Goal: Navigation & Orientation: Find specific page/section

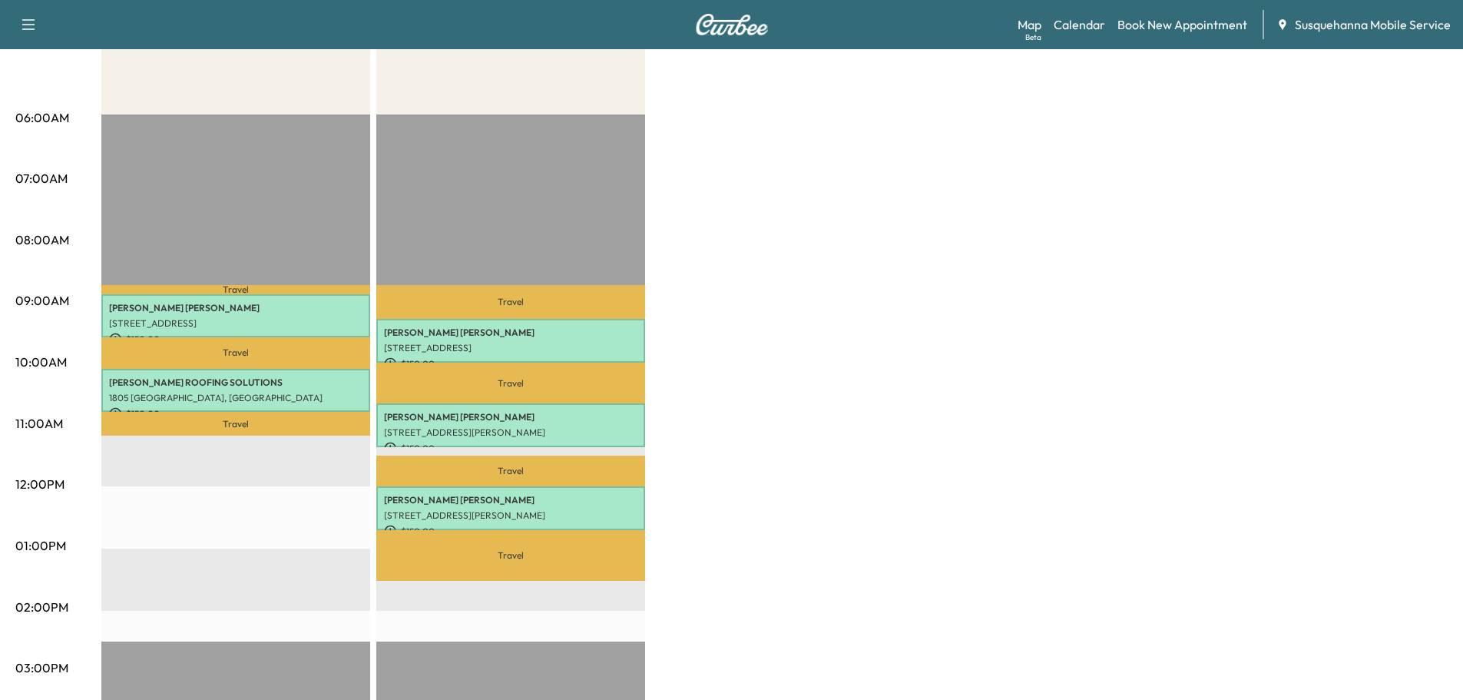
scroll to position [82, 0]
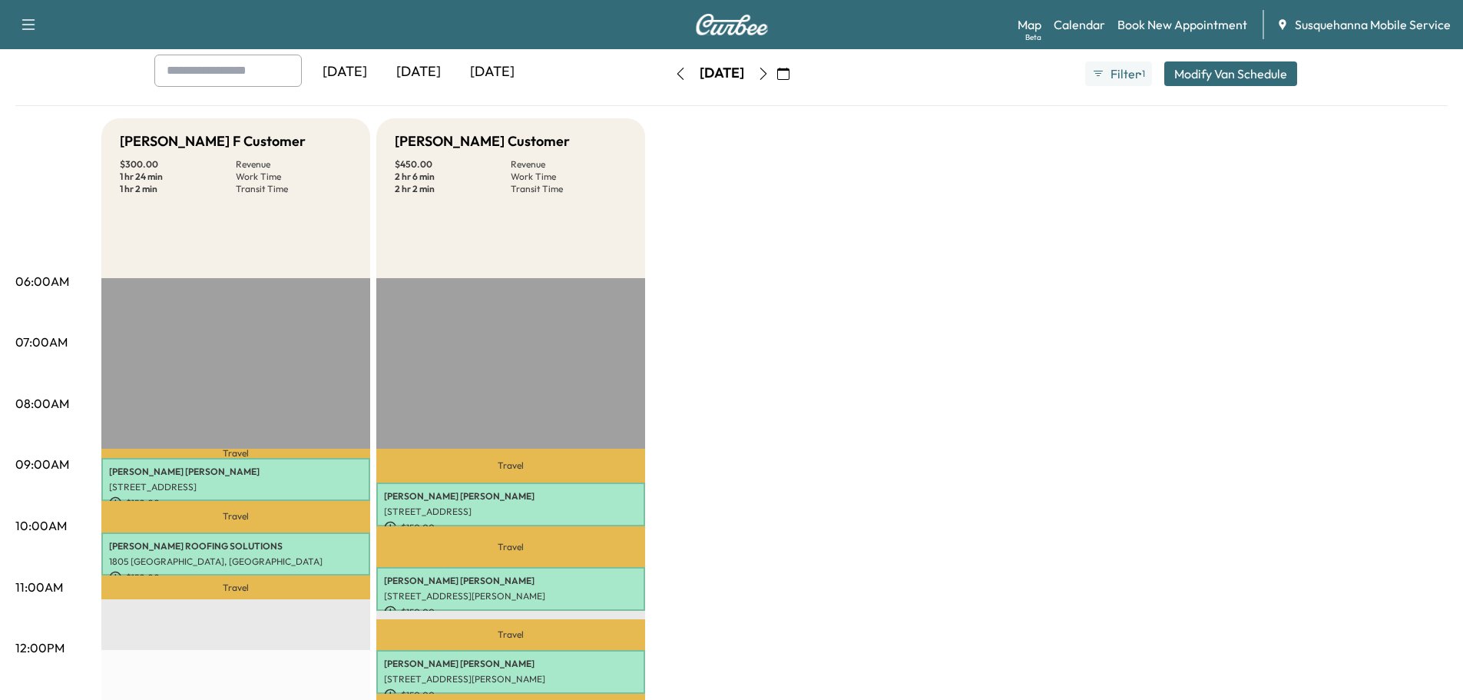
click at [677, 74] on icon "button" at bounding box center [680, 74] width 7 height 12
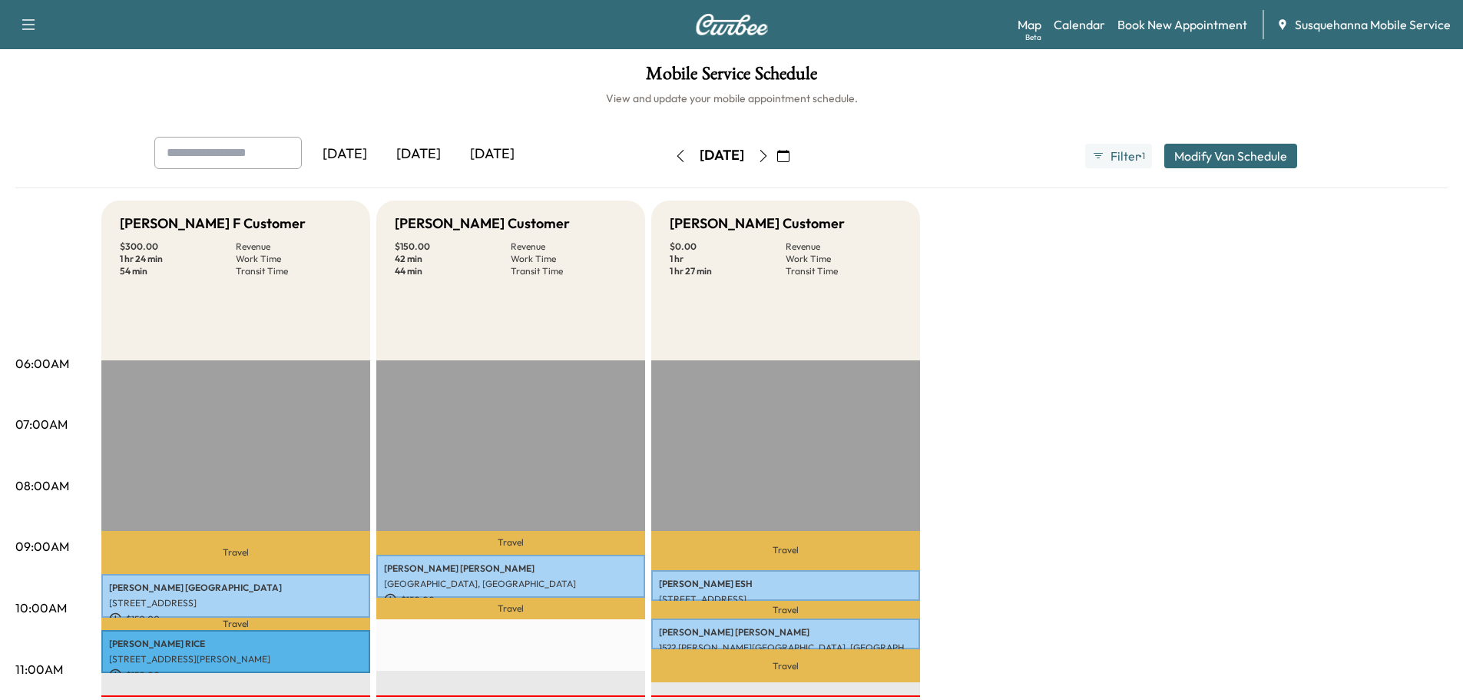
click at [770, 157] on icon "button" at bounding box center [763, 156] width 12 height 12
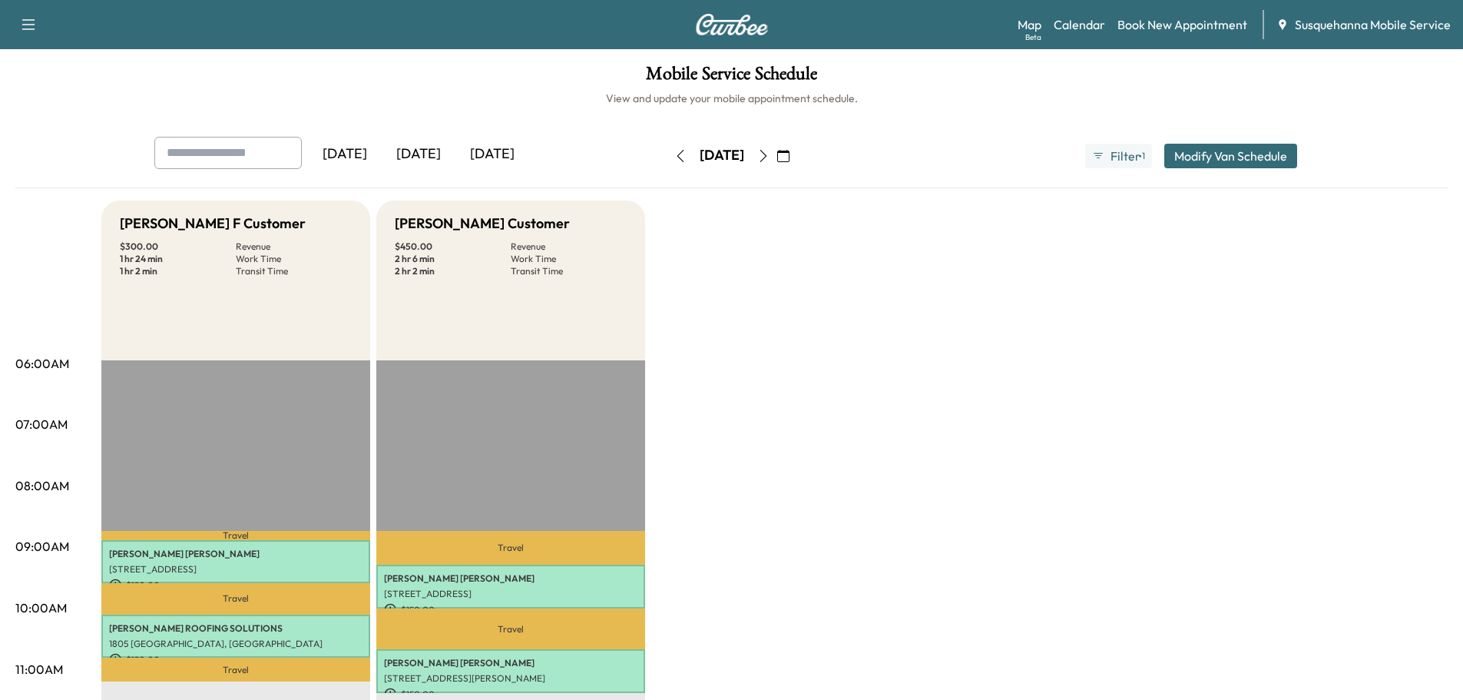
click at [674, 157] on icon "button" at bounding box center [680, 156] width 12 height 12
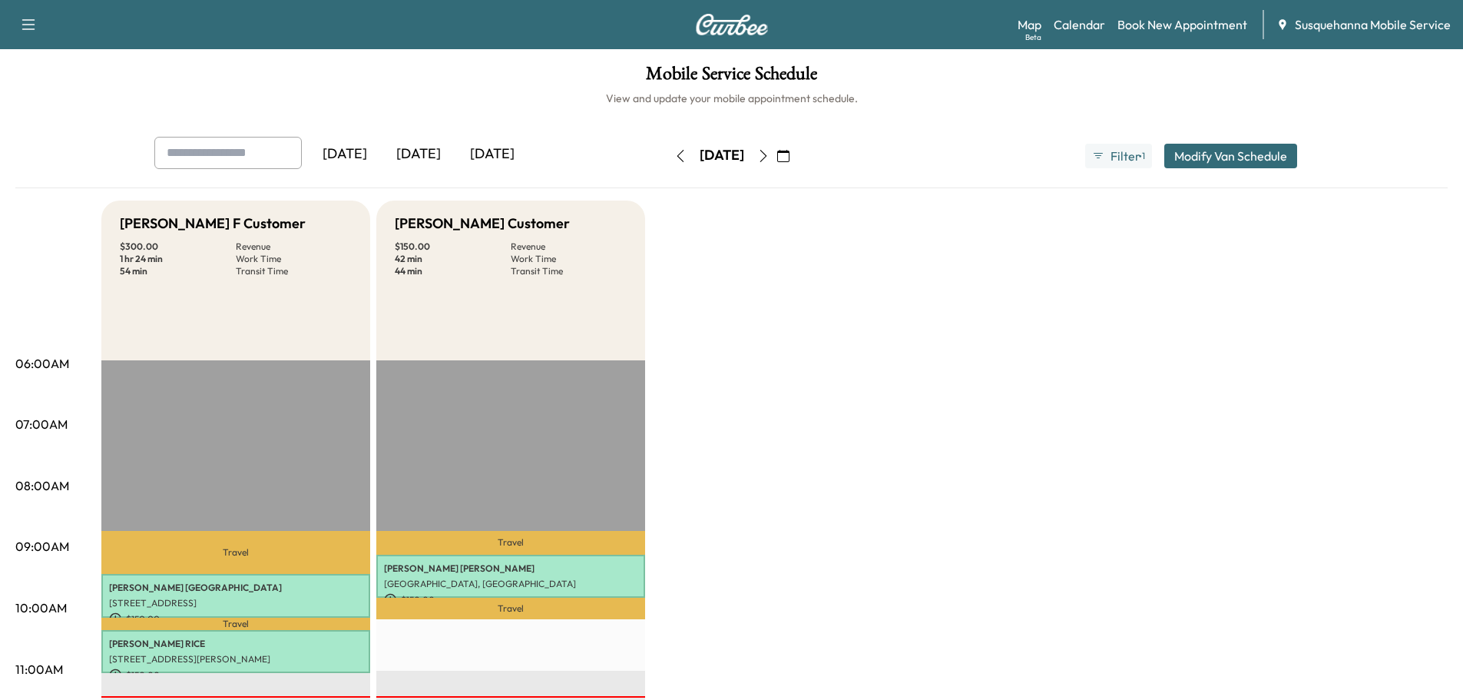
click at [236, 623] on p "Travel" at bounding box center [235, 624] width 269 height 12
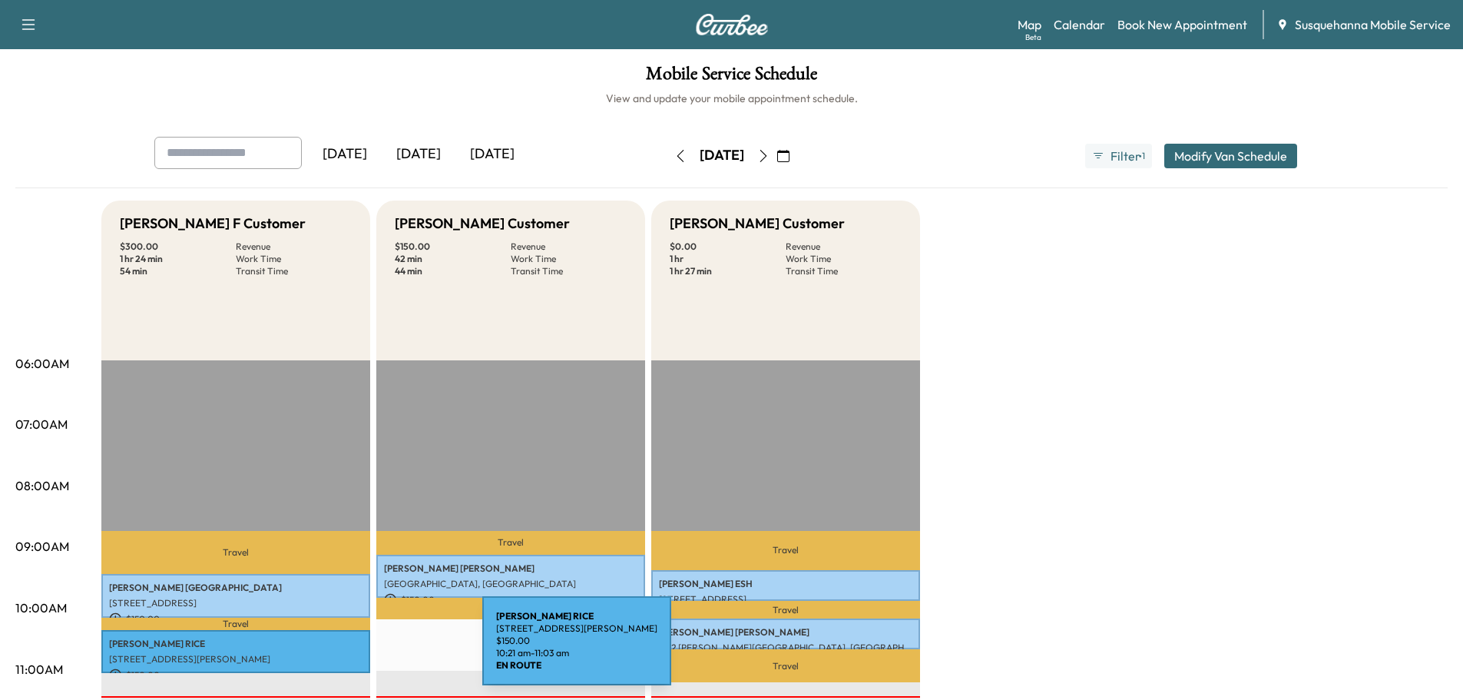
click at [367, 650] on div "[PERSON_NAME] [STREET_ADDRESS][PERSON_NAME] $ 150.00 10:21 am - 11:03 am" at bounding box center [235, 652] width 269 height 44
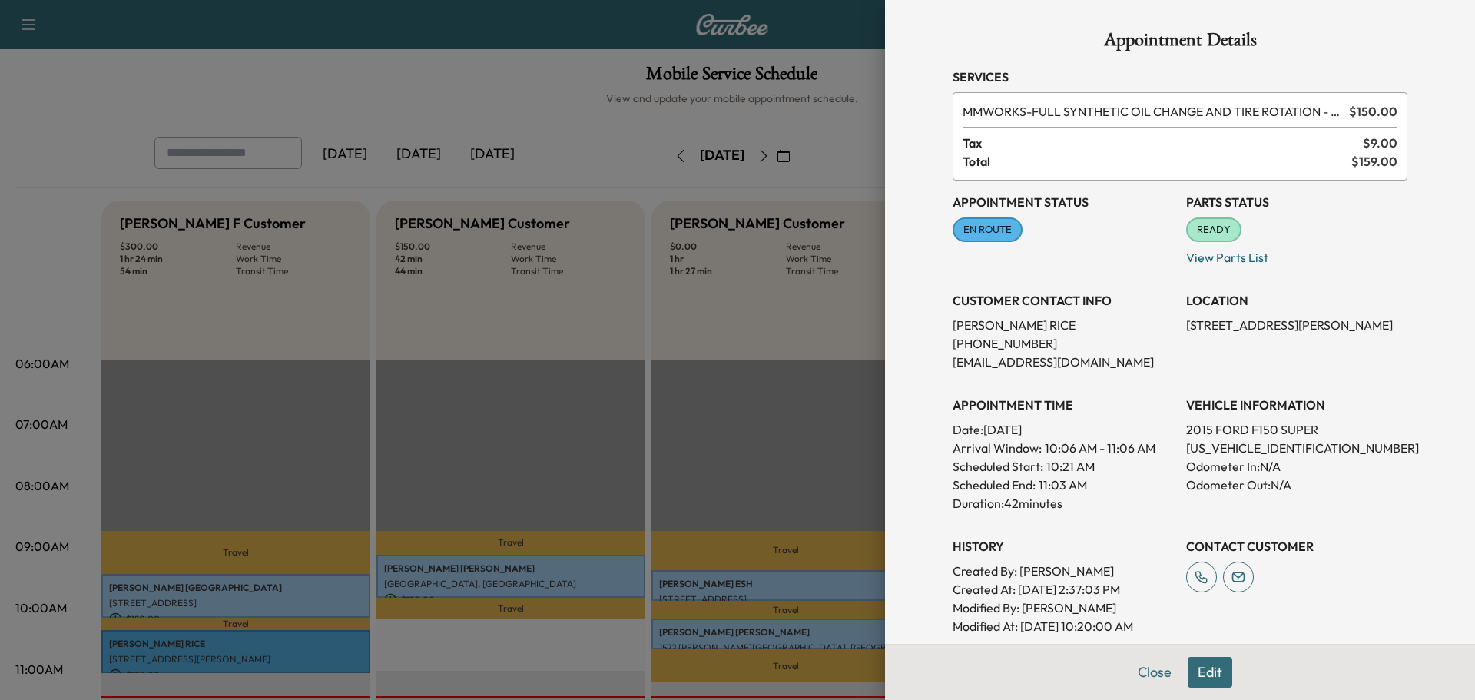
click at [1128, 675] on button "Close" at bounding box center [1155, 672] width 54 height 31
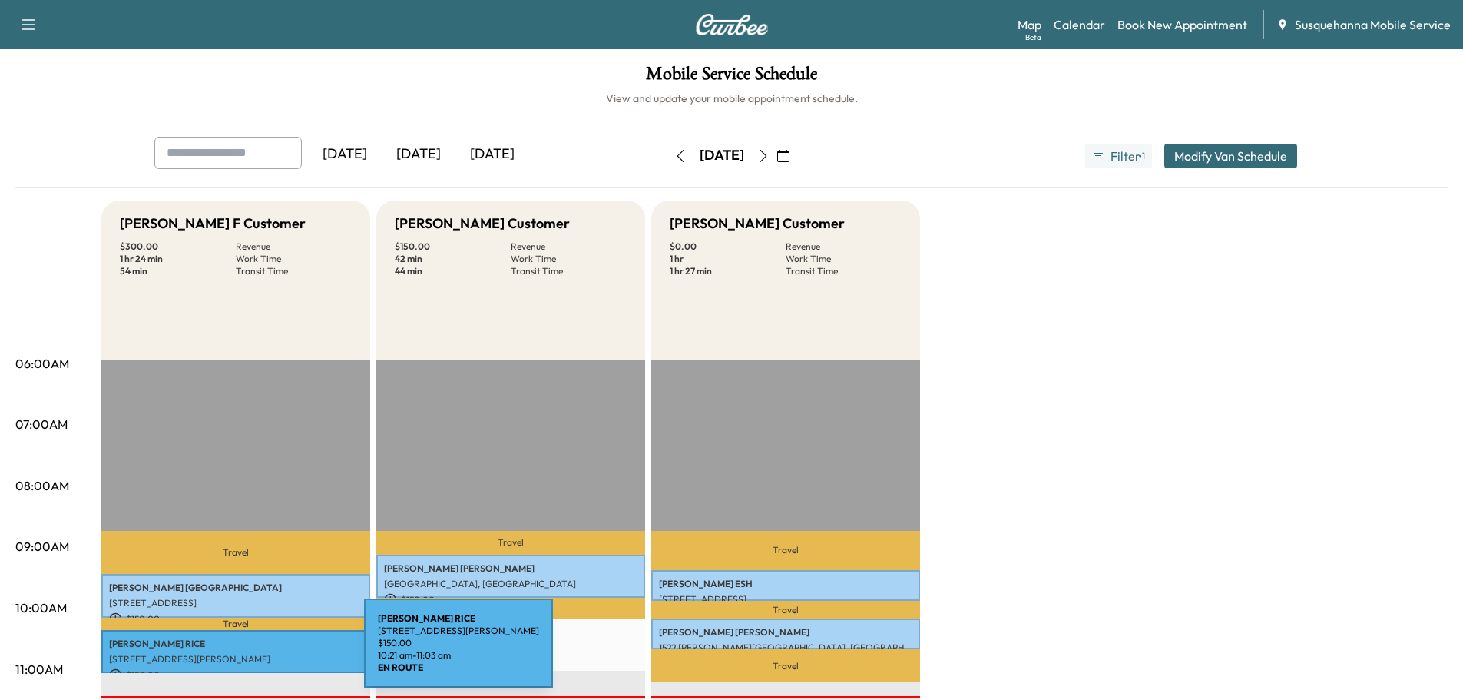
click at [249, 653] on p "[STREET_ADDRESS][PERSON_NAME]" at bounding box center [235, 659] width 253 height 12
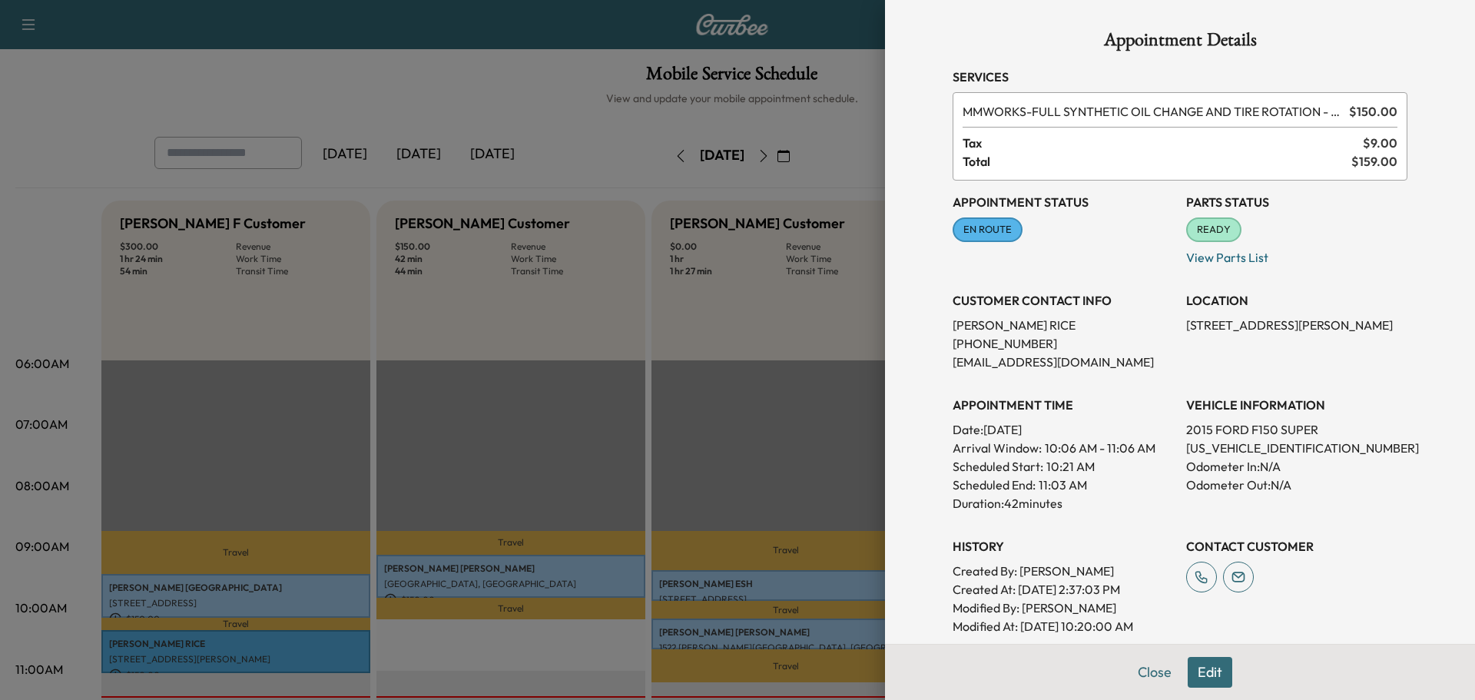
click at [983, 236] on span "EN ROUTE" at bounding box center [987, 229] width 67 height 15
click at [1146, 673] on button "Close" at bounding box center [1155, 672] width 54 height 31
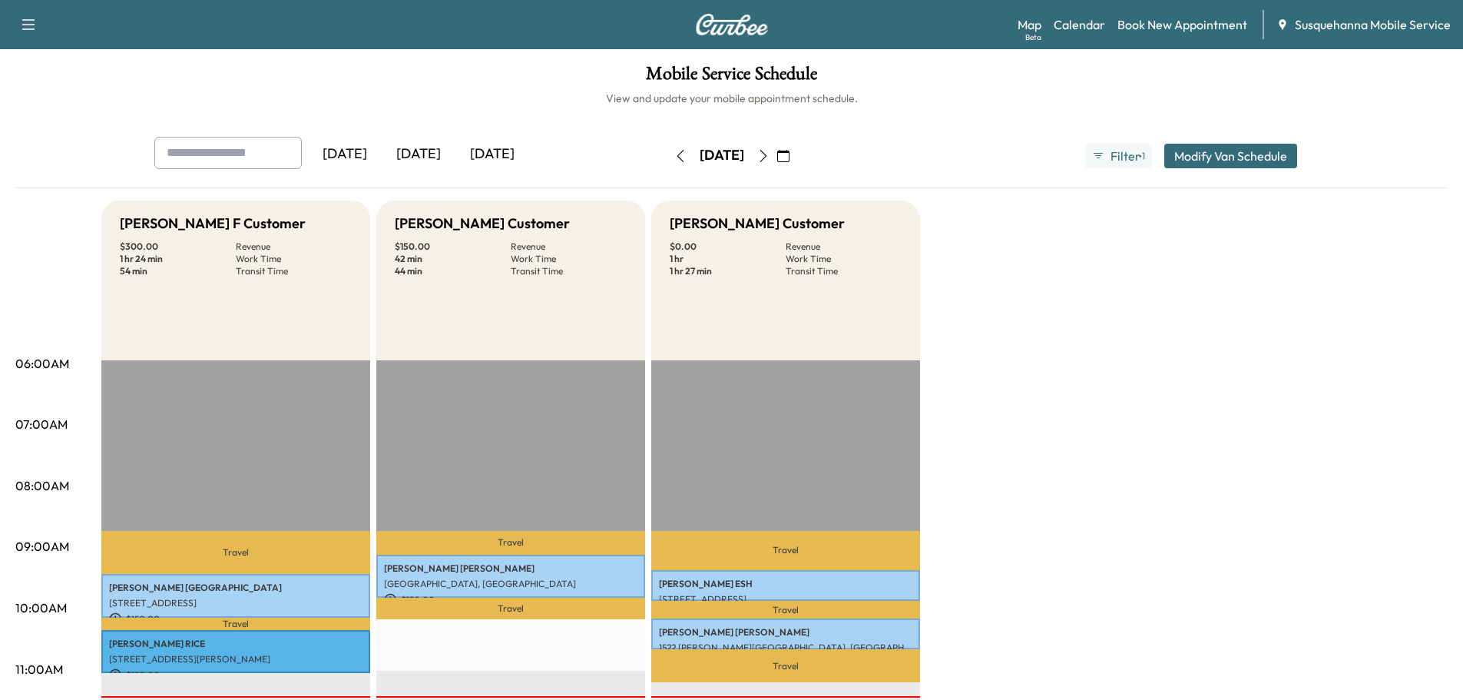
click at [770, 152] on icon "button" at bounding box center [763, 156] width 12 height 12
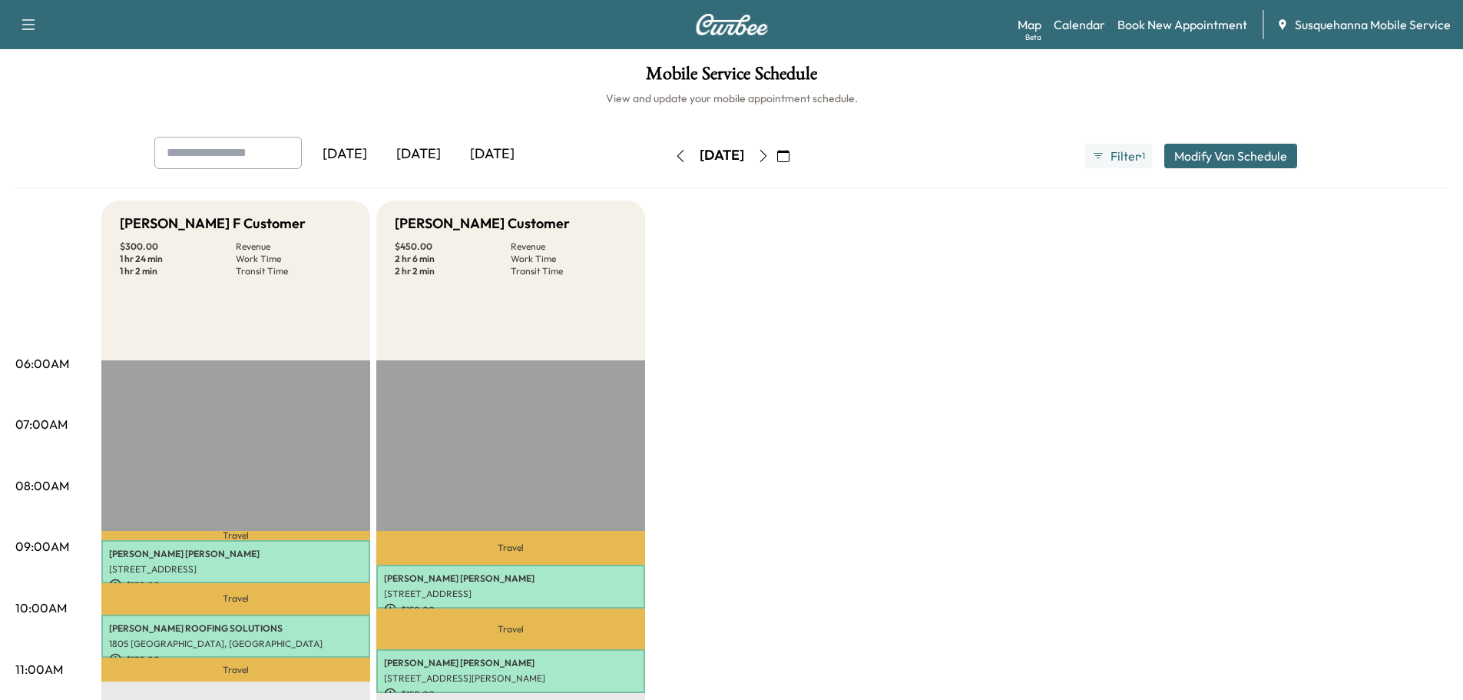
click at [770, 152] on icon "button" at bounding box center [763, 156] width 12 height 12
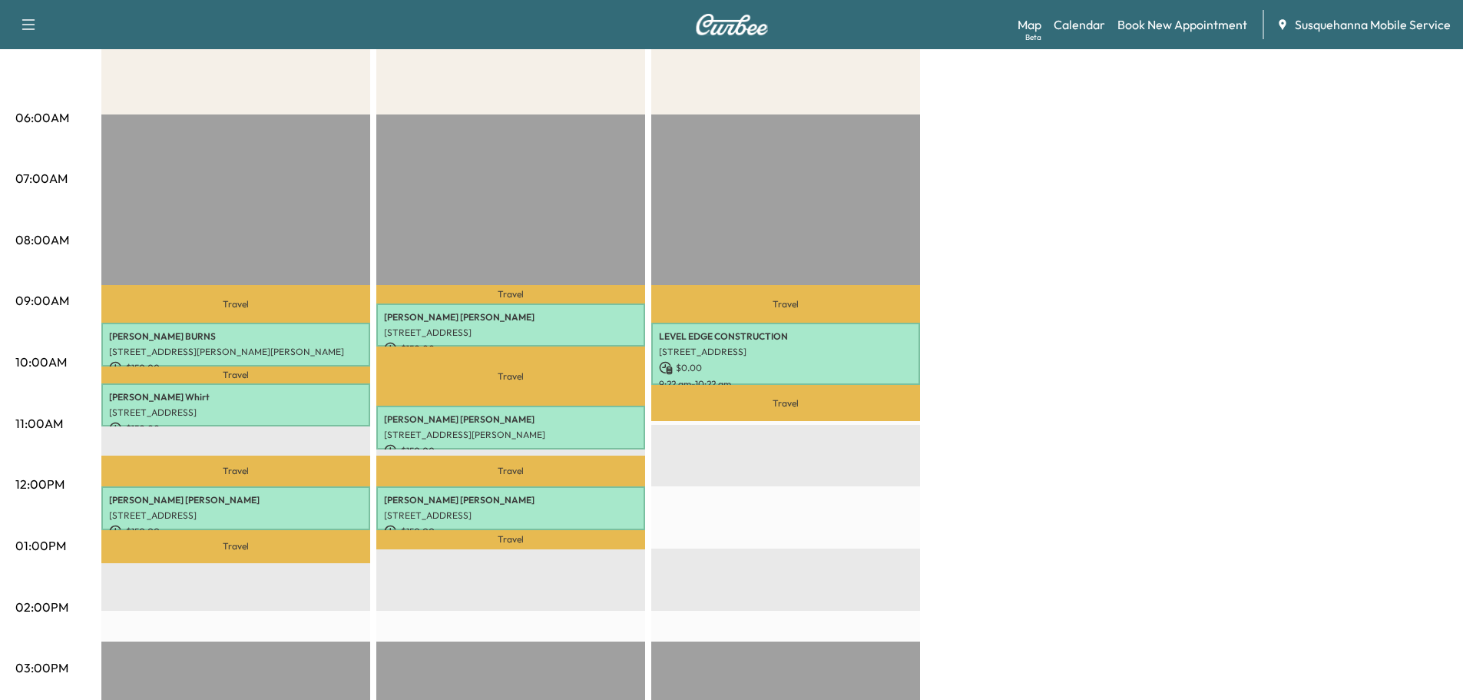
scroll to position [82, 0]
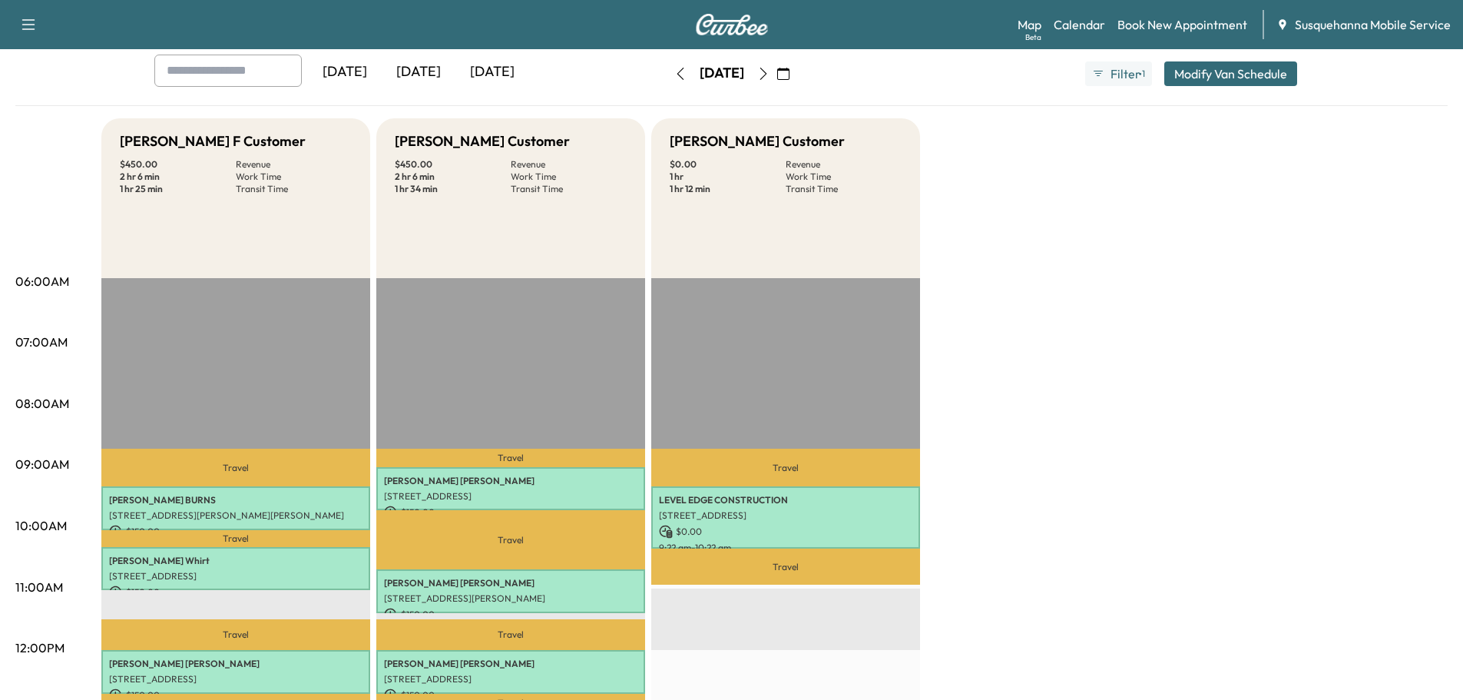
click at [674, 69] on icon "button" at bounding box center [680, 74] width 12 height 12
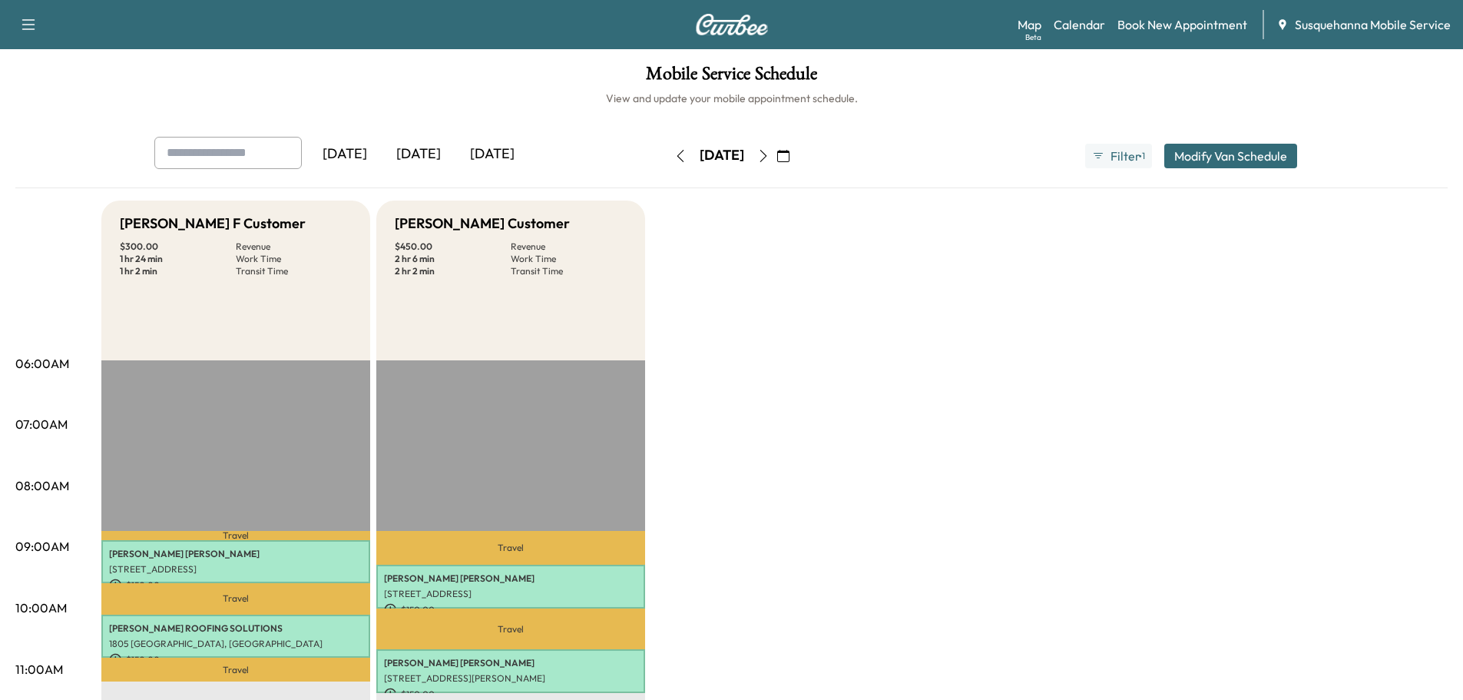
click at [770, 154] on icon "button" at bounding box center [763, 156] width 12 height 12
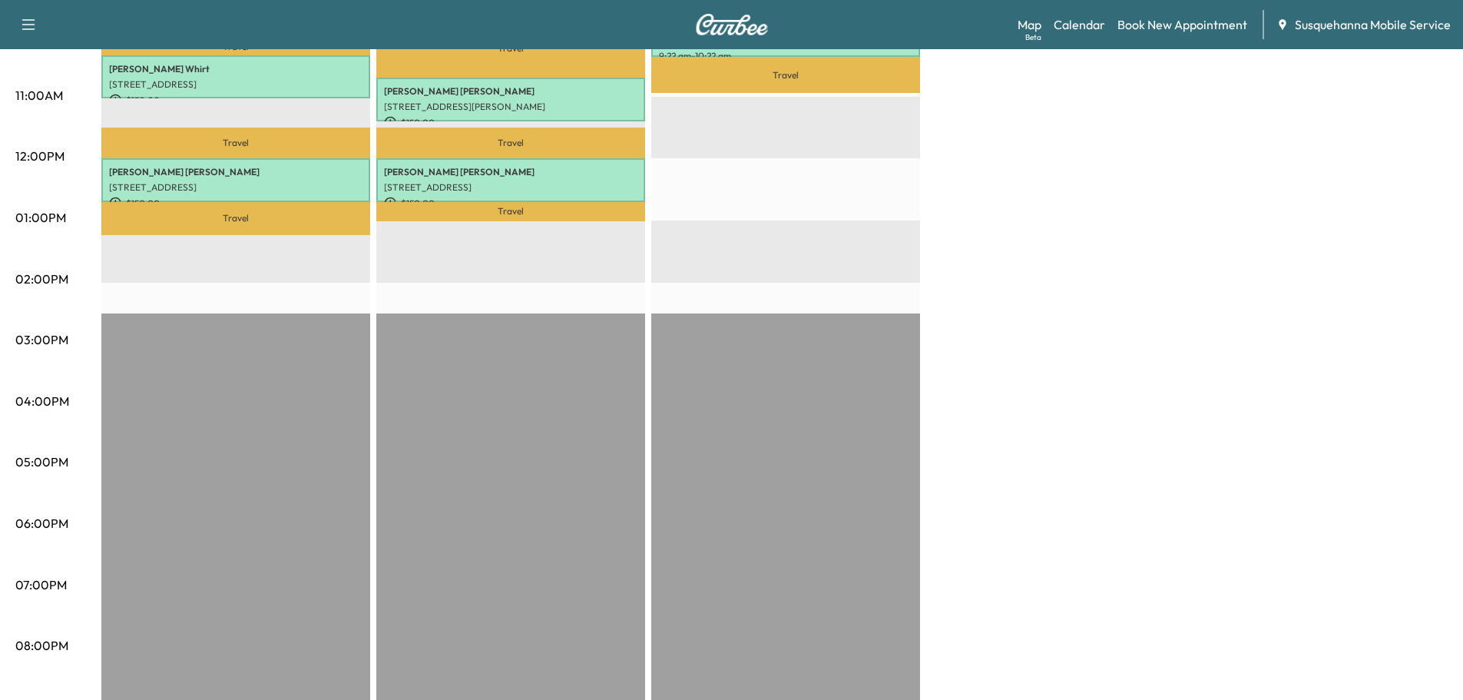
scroll to position [82, 0]
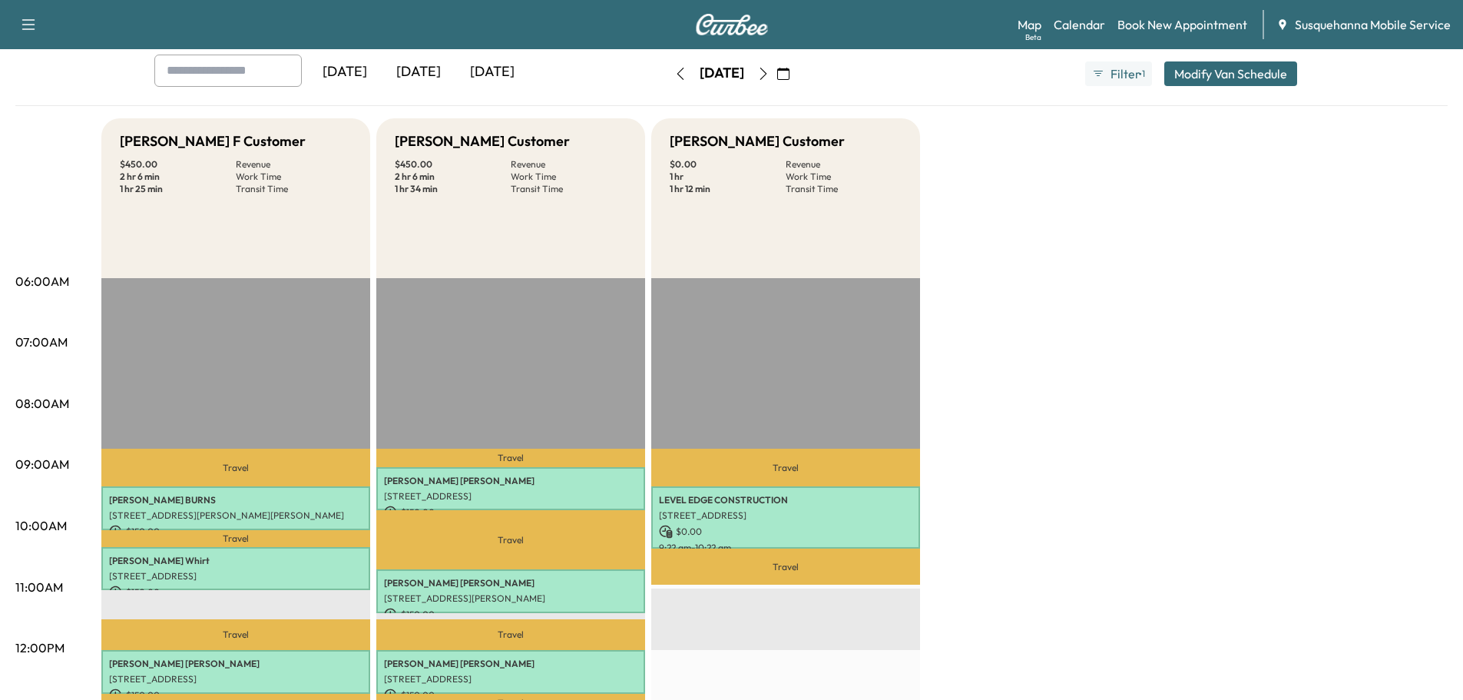
click at [770, 78] on icon "button" at bounding box center [763, 74] width 12 height 12
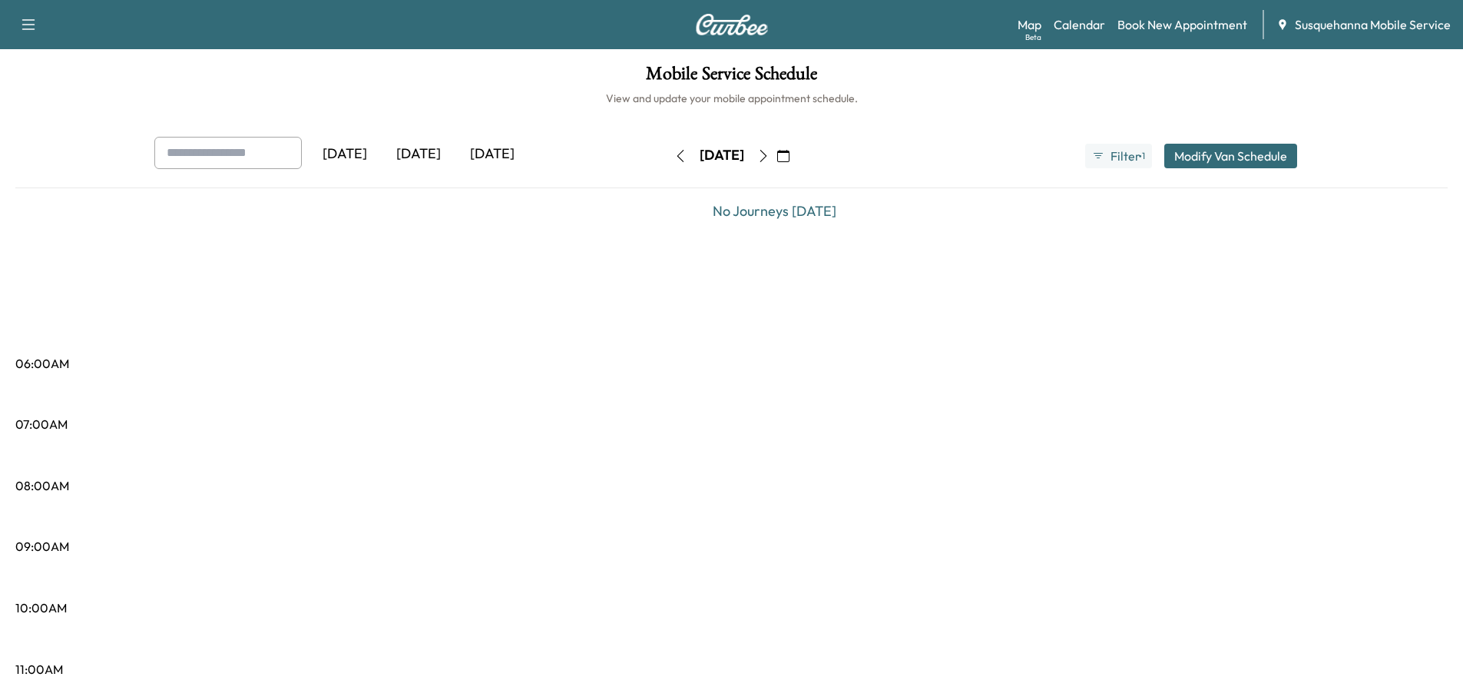
click at [770, 161] on icon "button" at bounding box center [763, 156] width 12 height 12
click at [674, 154] on icon "button" at bounding box center [680, 156] width 12 height 12
click at [667, 154] on button "button" at bounding box center [680, 156] width 26 height 25
click at [674, 154] on icon "button" at bounding box center [680, 156] width 12 height 12
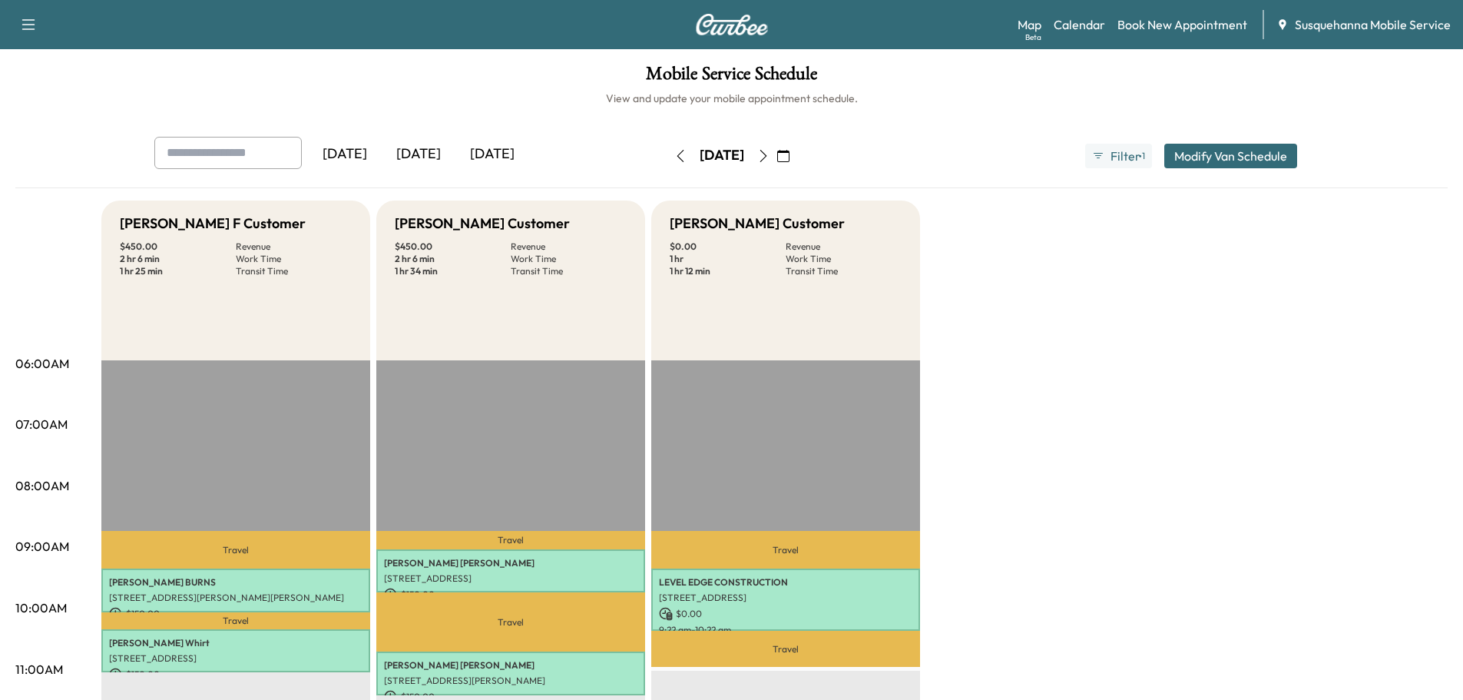
click at [674, 154] on icon "button" at bounding box center [680, 156] width 12 height 12
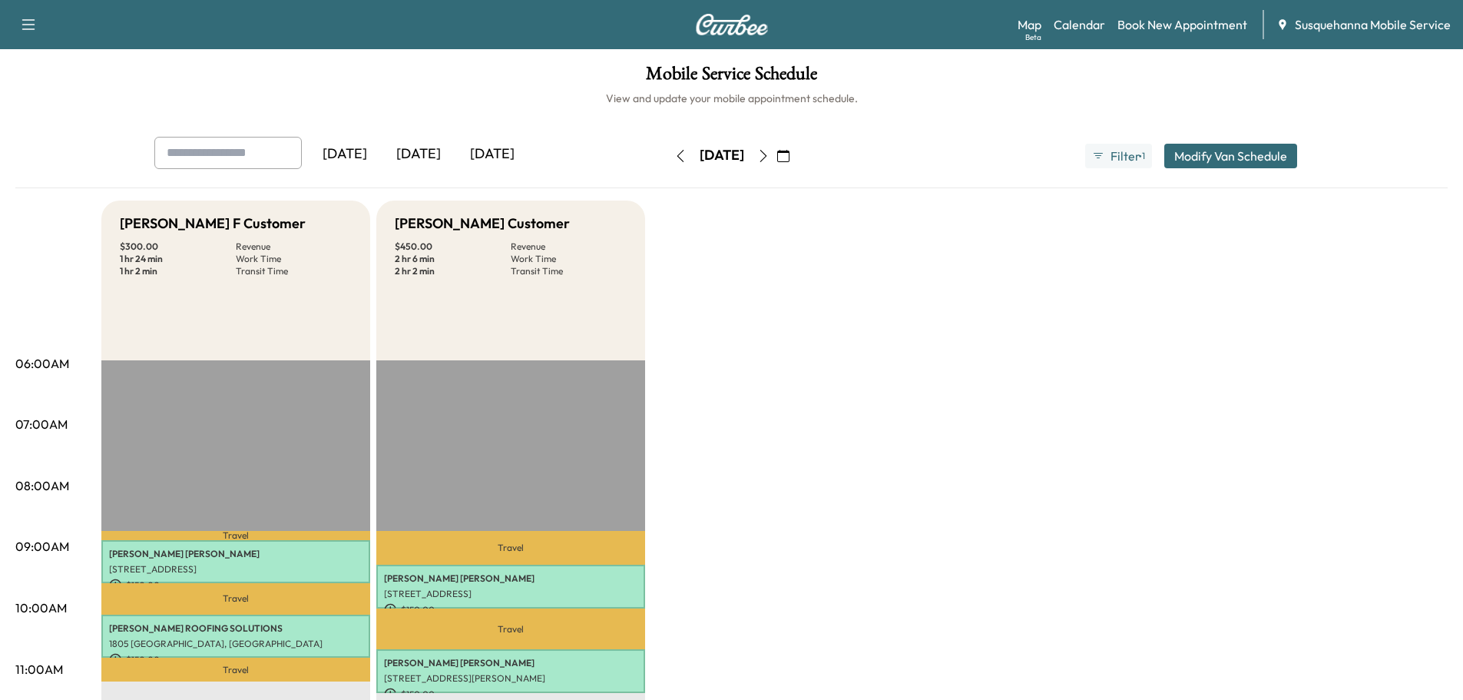
click at [674, 154] on icon "button" at bounding box center [680, 156] width 12 height 12
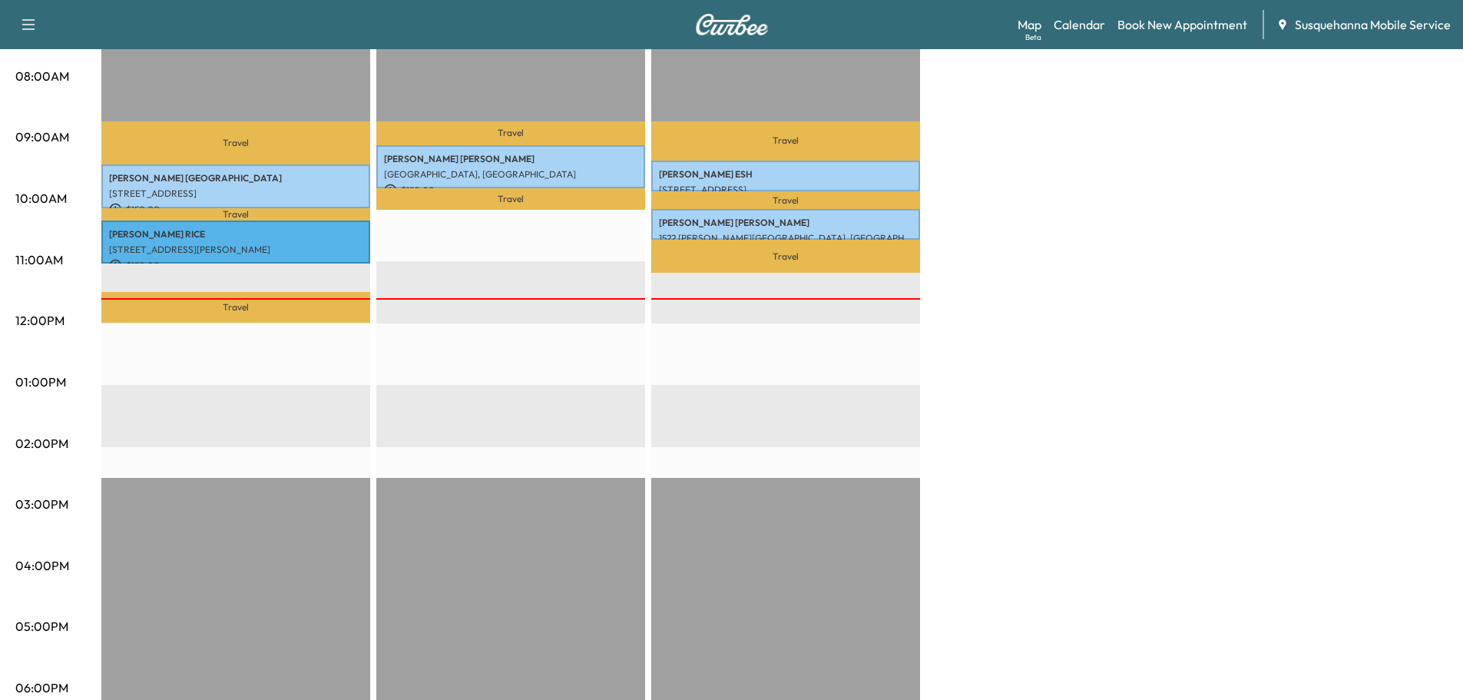
scroll to position [82, 0]
